Goal: Complete application form

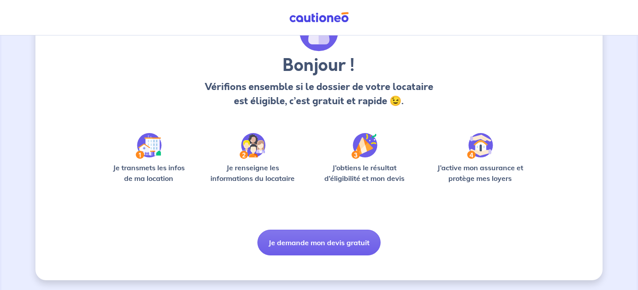
scroll to position [56, 0]
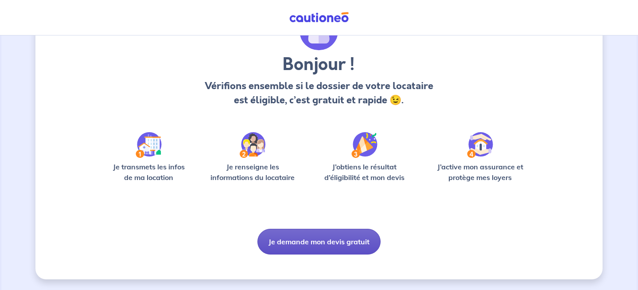
click at [310, 235] on button "Je demande mon devis gratuit" at bounding box center [319, 242] width 123 height 26
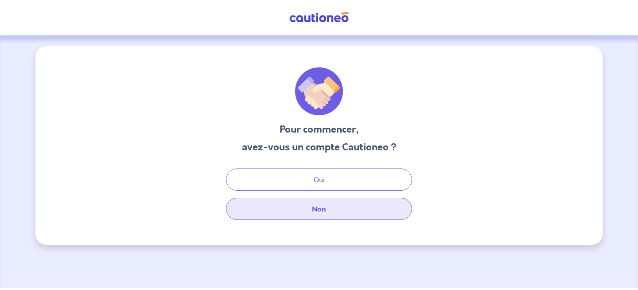
click at [326, 205] on button "Non" at bounding box center [319, 209] width 186 height 22
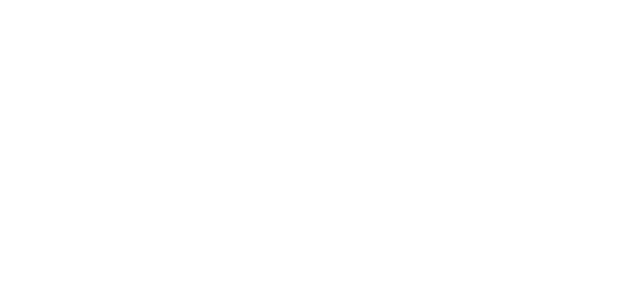
select select "FR"
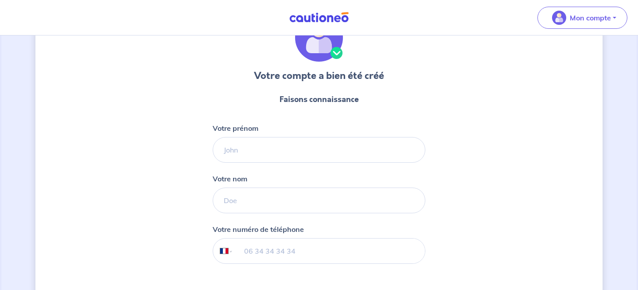
scroll to position [55, 0]
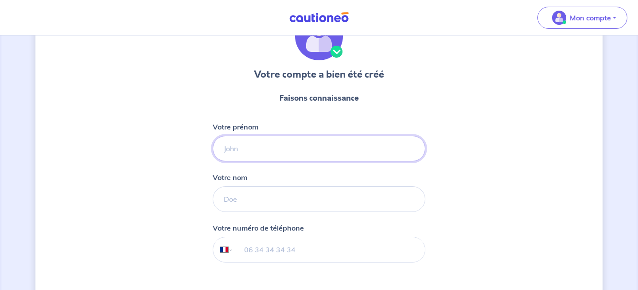
click at [335, 142] on input "Votre prénom" at bounding box center [319, 149] width 213 height 26
type input "[PERSON_NAME]"
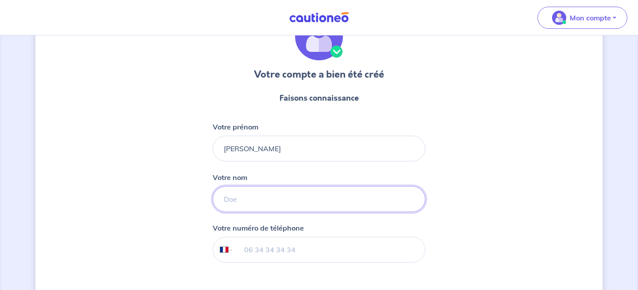
type input "LETICHE"
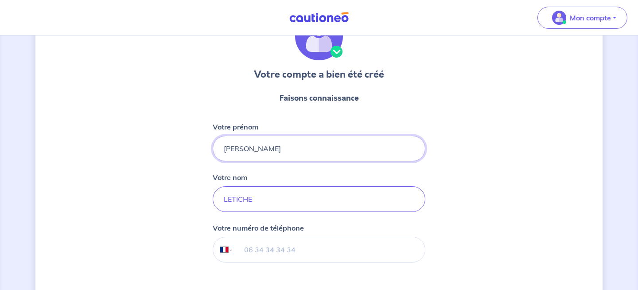
scroll to position [100, 0]
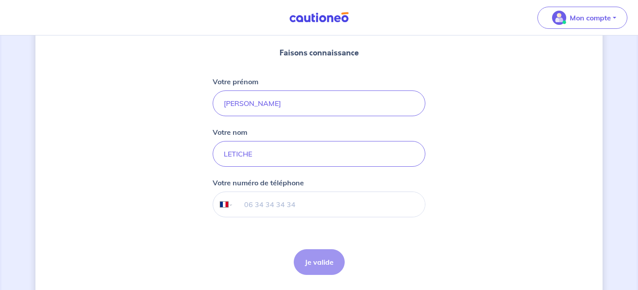
click at [311, 200] on input "tel" at bounding box center [330, 204] width 192 height 25
type input "06 72 77 81 23"
click at [314, 258] on button "Je valide" at bounding box center [319, 262] width 51 height 26
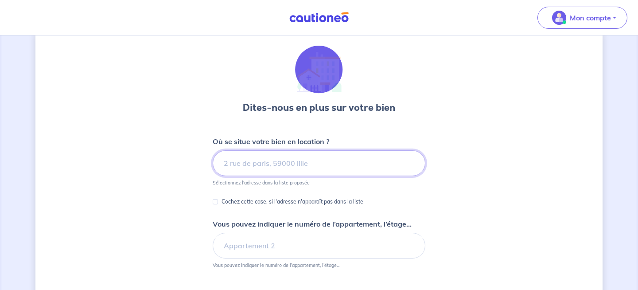
scroll to position [26, 0]
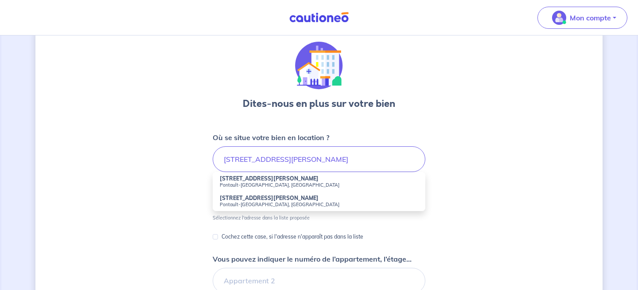
click at [310, 183] on small "Pontault-[GEOGRAPHIC_DATA], [GEOGRAPHIC_DATA]" at bounding box center [319, 185] width 199 height 6
type input "[STREET_ADDRESS][PERSON_NAME]"
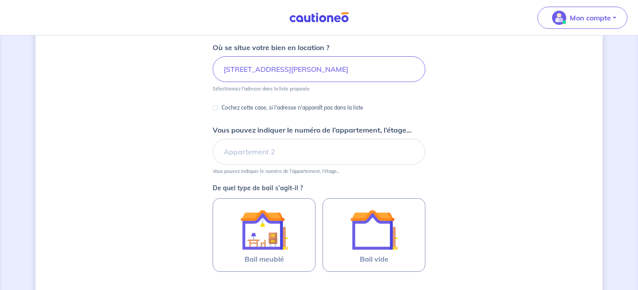
scroll to position [116, 0]
click at [303, 156] on input "Vous pouvez indiquer le numéro de l’appartement, l’étage..." at bounding box center [319, 151] width 213 height 26
type input "3ème étage"
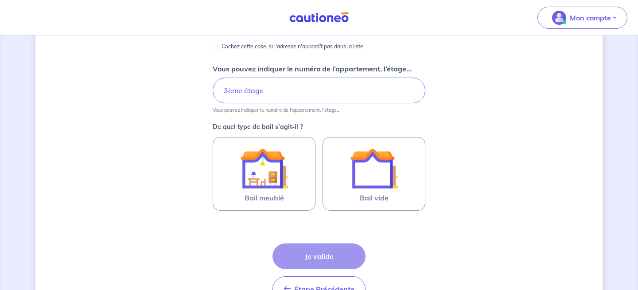
scroll to position [191, 0]
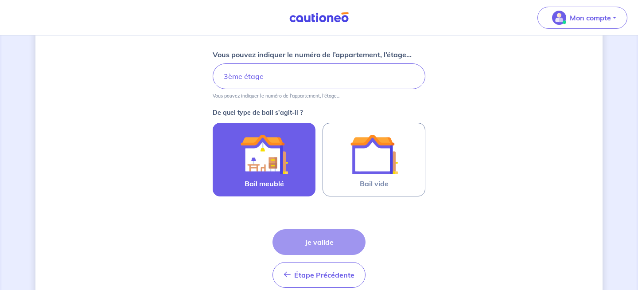
click at [282, 164] on img at bounding box center [264, 154] width 48 height 48
click at [0, 0] on input "Bail meublé" at bounding box center [0, 0] width 0 height 0
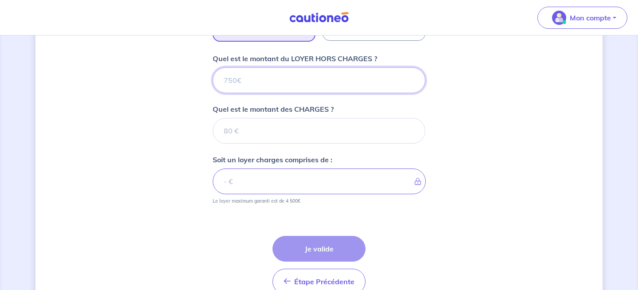
scroll to position [346, 0]
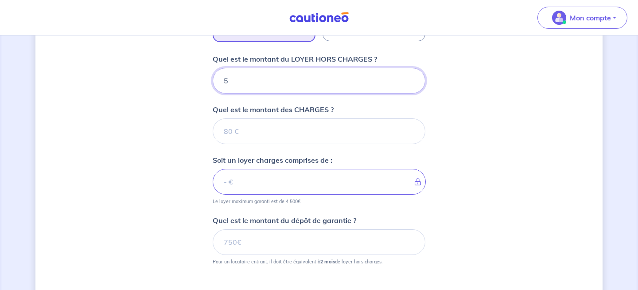
type input "54"
type input "545"
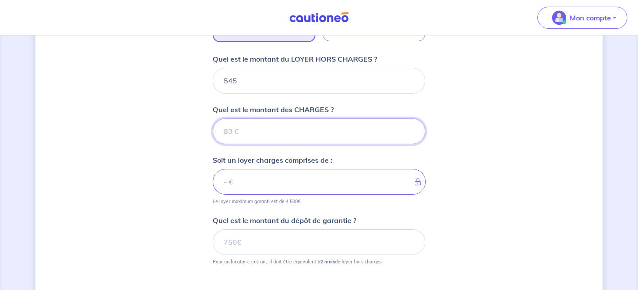
click at [305, 125] on input "Quel est le montant des CHARGES ?" at bounding box center [319, 131] width 213 height 26
type input "50"
type input "595"
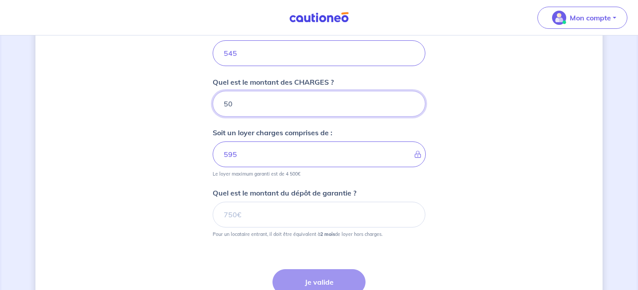
scroll to position [376, 0]
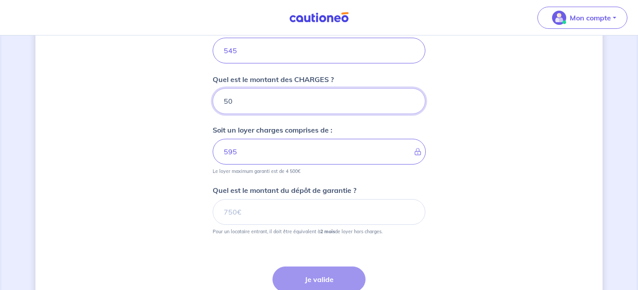
type input "50"
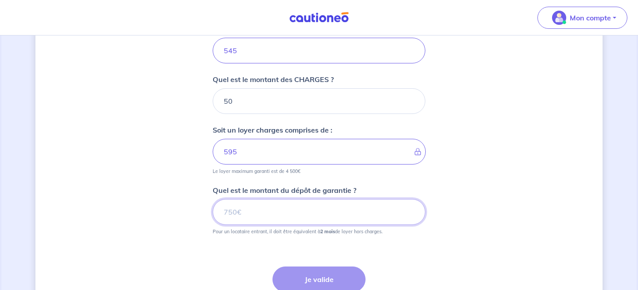
click at [311, 211] on input "Quel est le montant du dépôt de garantie ?" at bounding box center [319, 212] width 213 height 26
type input "1090"
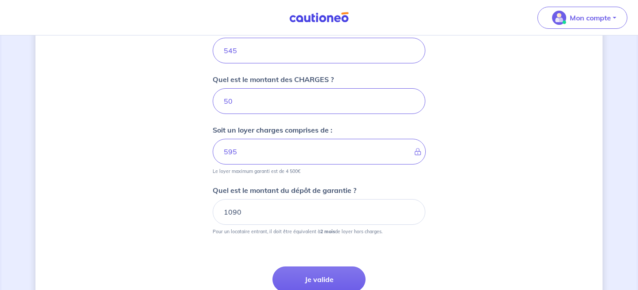
click at [489, 164] on div "Dites-nous en plus sur votre bien Où se situe votre bien en location ? [STREET_…" at bounding box center [319, 13] width 568 height 687
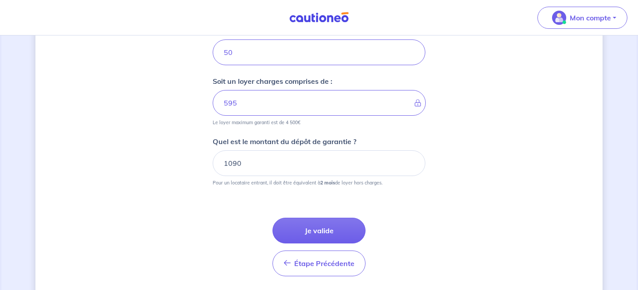
scroll to position [426, 0]
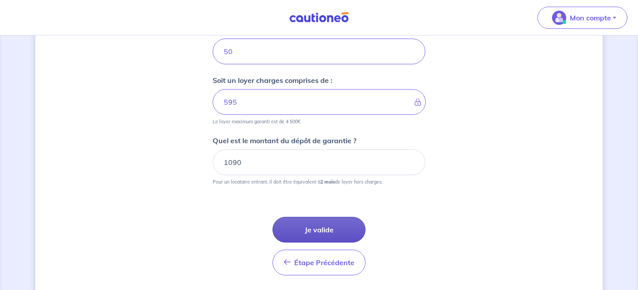
click at [341, 225] on button "Je valide" at bounding box center [319, 230] width 93 height 26
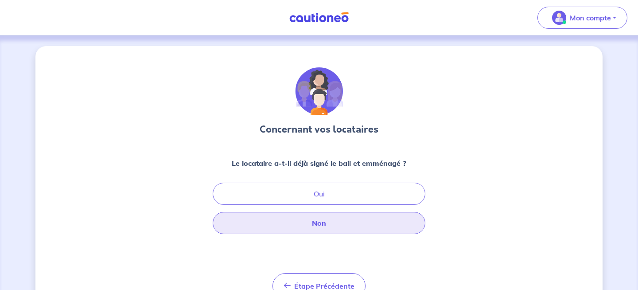
click at [344, 219] on button "Non" at bounding box center [319, 223] width 213 height 22
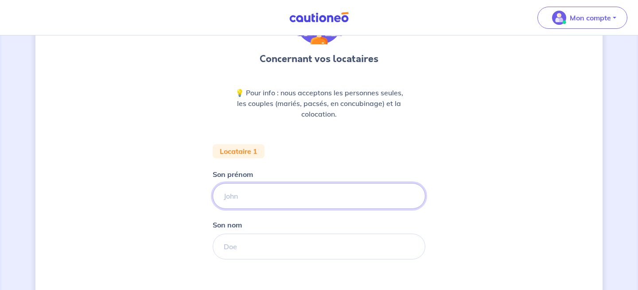
click at [317, 197] on input "Son prénom" at bounding box center [319, 196] width 213 height 26
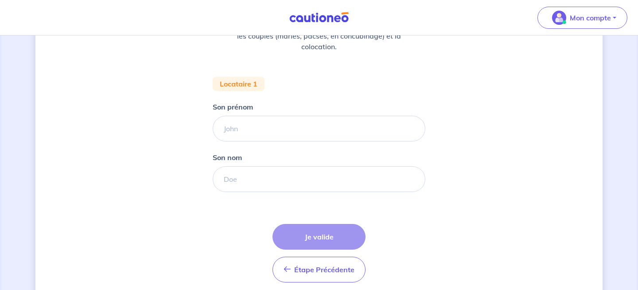
scroll to position [141, 0]
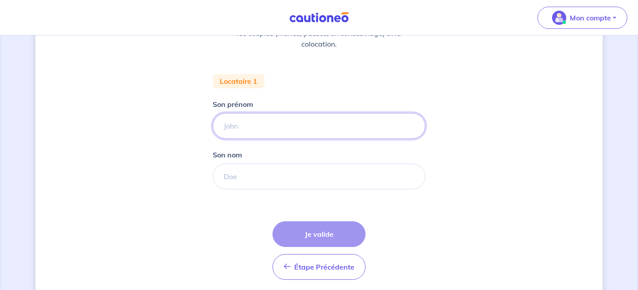
click at [238, 129] on input "Son prénom" at bounding box center [319, 126] width 213 height 26
type input "n"
type input "[PERSON_NAME]"
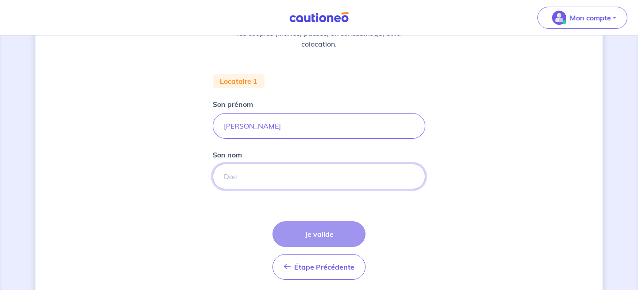
click at [240, 181] on input "Son nom" at bounding box center [319, 177] width 213 height 26
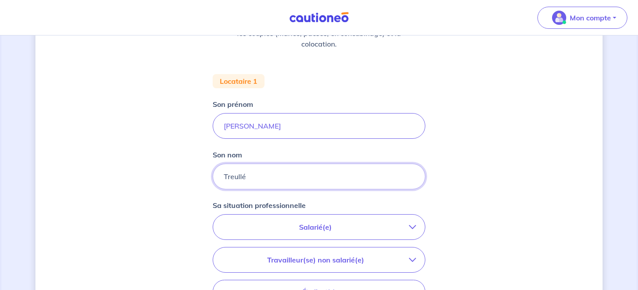
type input "Treullé"
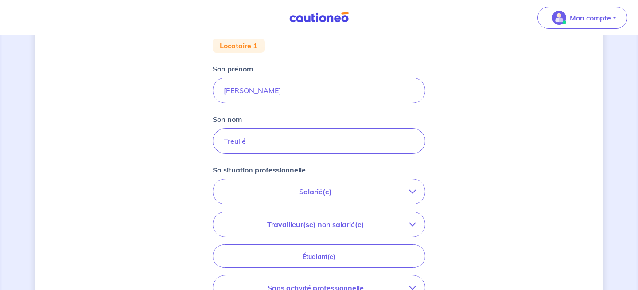
scroll to position [187, 0]
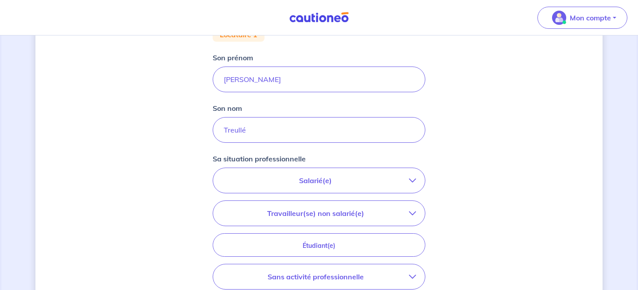
click at [352, 184] on p "Salarié(e)" at bounding box center [315, 180] width 187 height 11
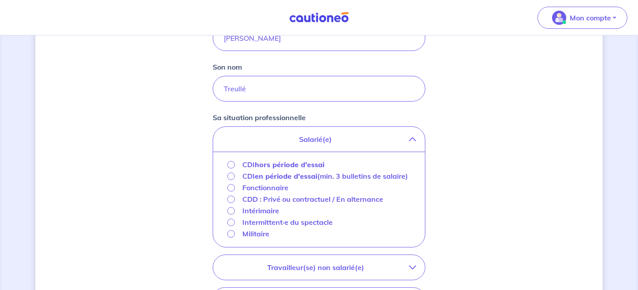
scroll to position [238, 0]
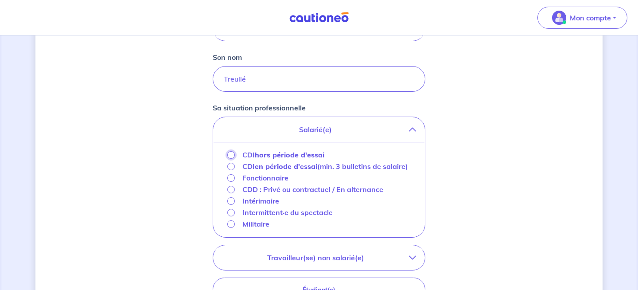
click at [231, 153] on input "CDI hors période d'essai" at bounding box center [231, 155] width 8 height 8
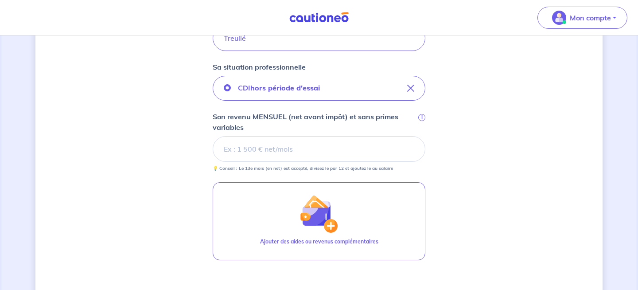
scroll to position [283, 0]
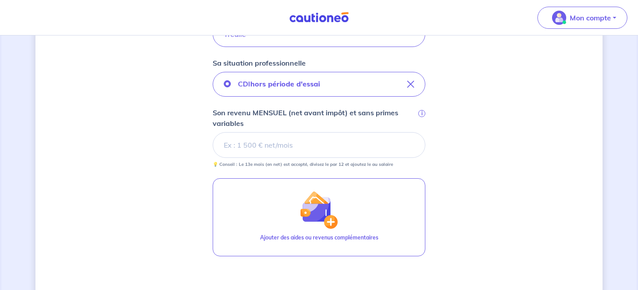
click at [276, 150] on input "Son revenu MENSUEL (net avant impôt) et sans primes variables i" at bounding box center [319, 145] width 213 height 26
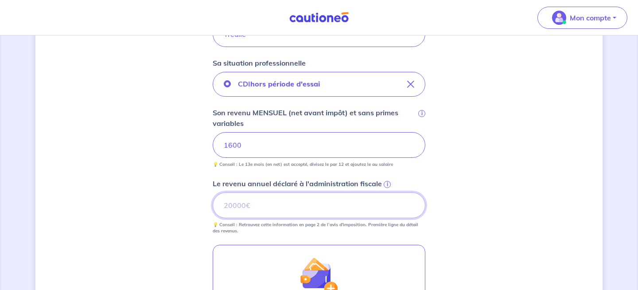
click at [319, 208] on input "Le revenu annuel déclaré à l'administration fiscale i" at bounding box center [319, 205] width 213 height 26
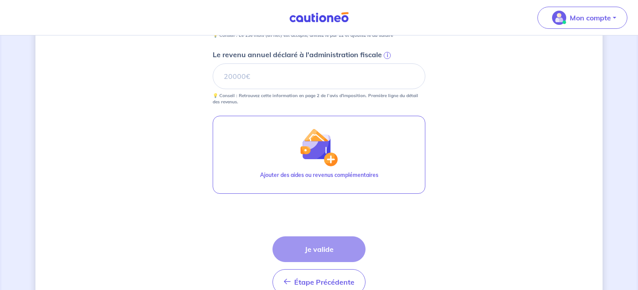
scroll to position [413, 0]
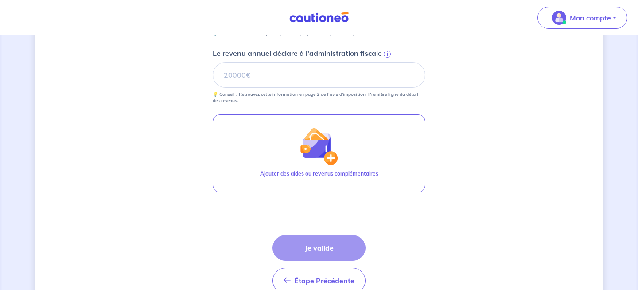
click at [310, 247] on div "Étape Précédente Précédent Je valide Je valide" at bounding box center [319, 264] width 93 height 59
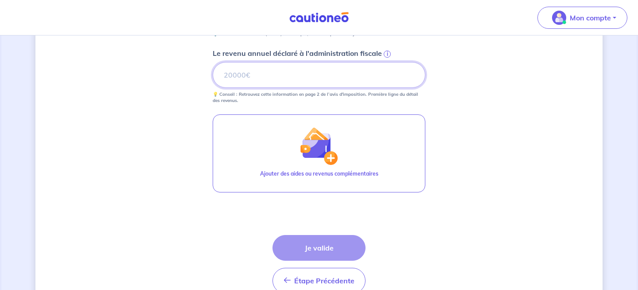
click at [290, 79] on input "Le revenu annuel déclaré à l'administration fiscale i" at bounding box center [319, 75] width 213 height 26
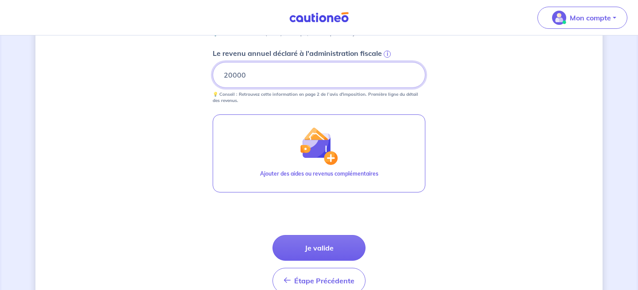
type input "20000"
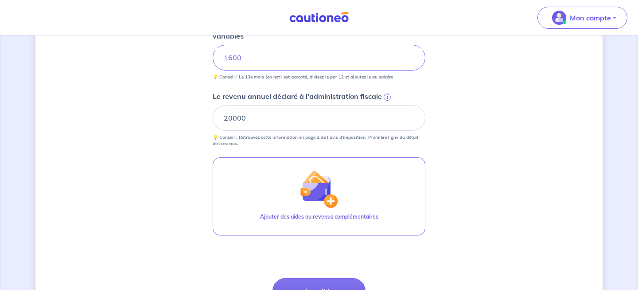
scroll to position [366, 0]
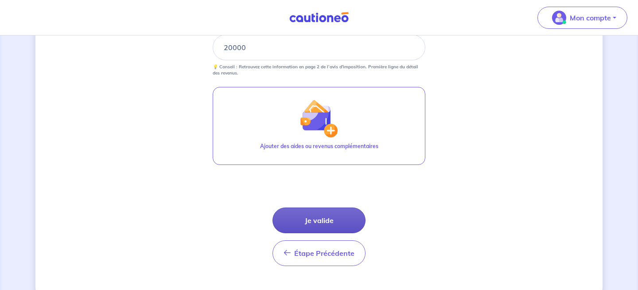
click at [330, 217] on button "Je valide" at bounding box center [319, 220] width 93 height 26
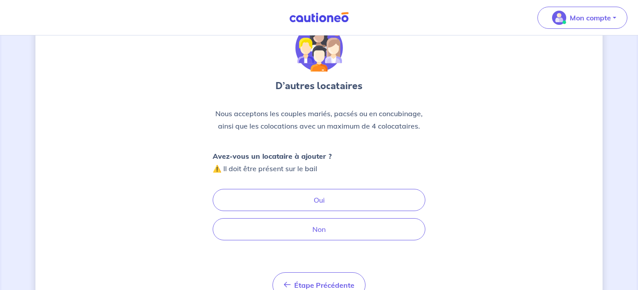
scroll to position [44, 0]
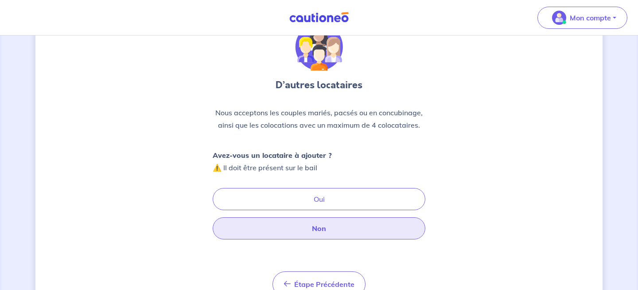
click at [341, 227] on button "Non" at bounding box center [319, 228] width 213 height 22
